Goal: Find specific page/section: Find specific page/section

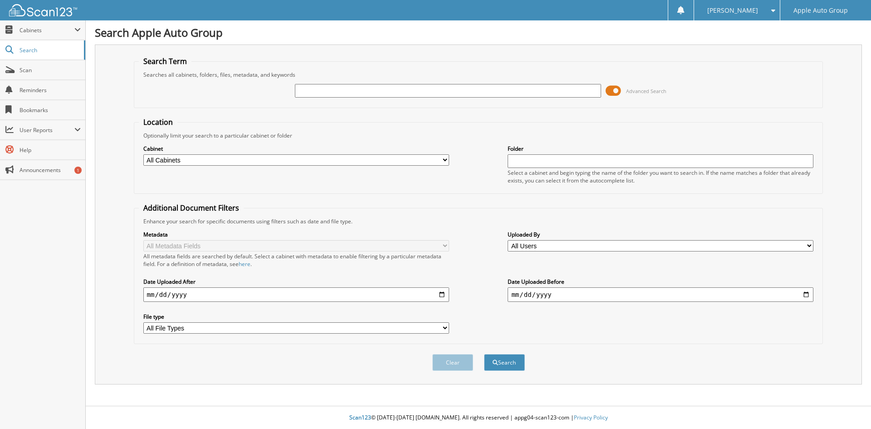
click at [370, 95] on input "text" at bounding box center [448, 91] width 306 height 14
type input "124184"
click at [484, 354] on button "Search" at bounding box center [504, 362] width 41 height 17
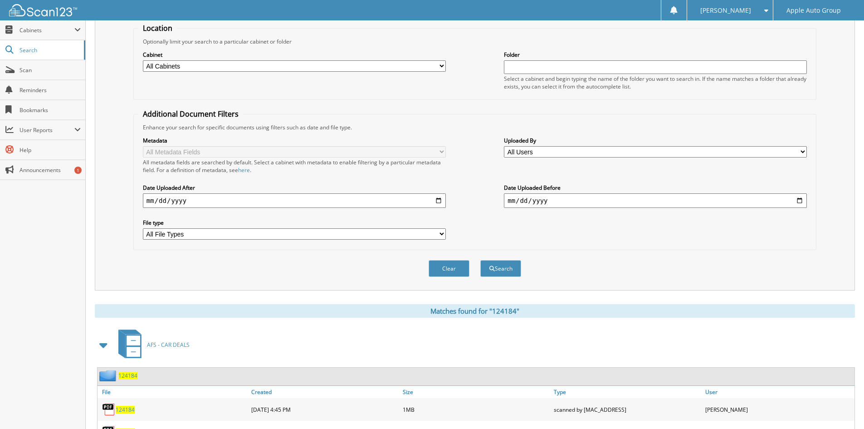
scroll to position [136, 0]
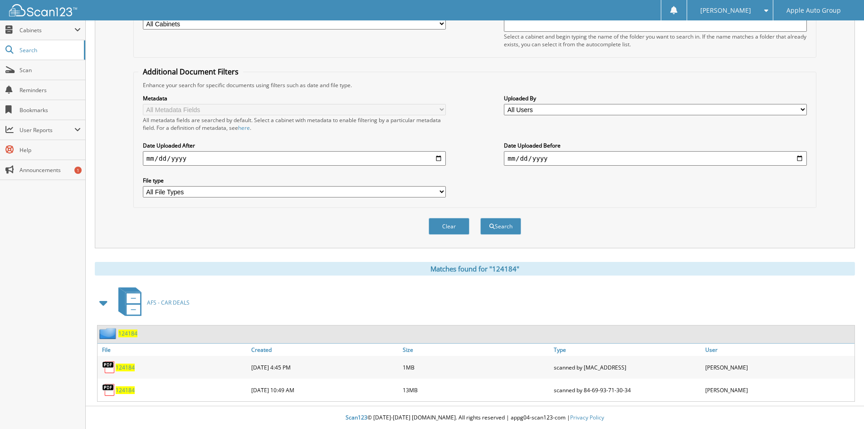
click at [125, 370] on span "124184" at bounding box center [125, 367] width 19 height 8
click at [122, 389] on span "124184" at bounding box center [125, 390] width 19 height 8
